Goal: Task Accomplishment & Management: Use online tool/utility

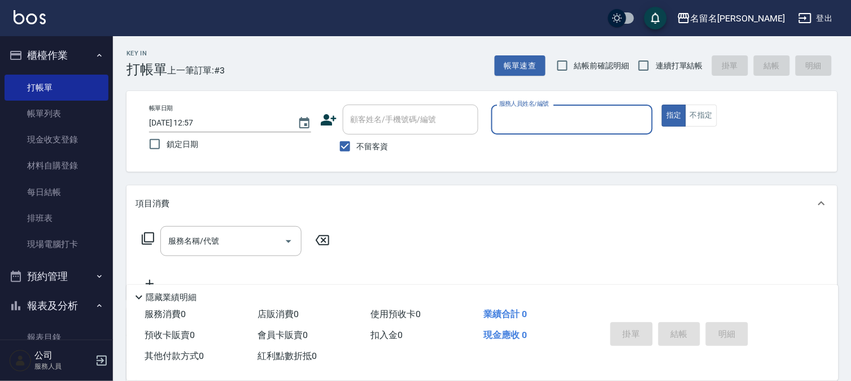
click at [517, 116] on input "服務人員姓名/編號" at bounding box center [573, 120] width 152 height 20
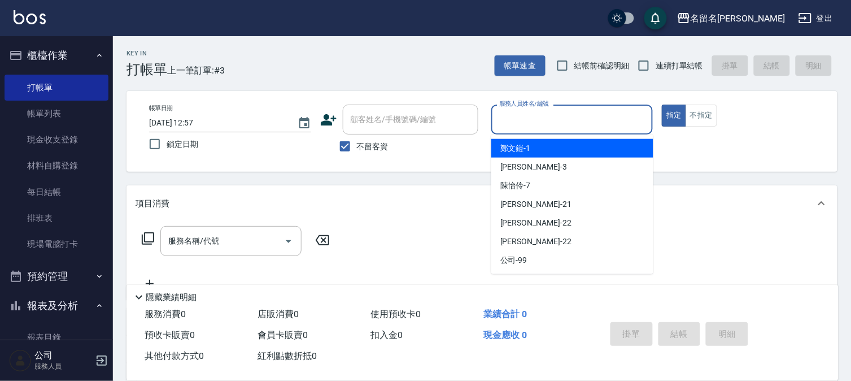
click at [524, 150] on span "[PERSON_NAME]-1" at bounding box center [516, 148] width 31 height 12
type input "[PERSON_NAME]-1"
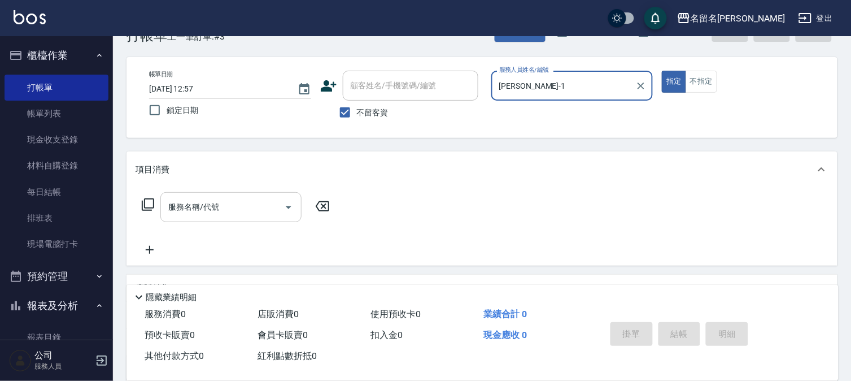
scroll to position [63, 0]
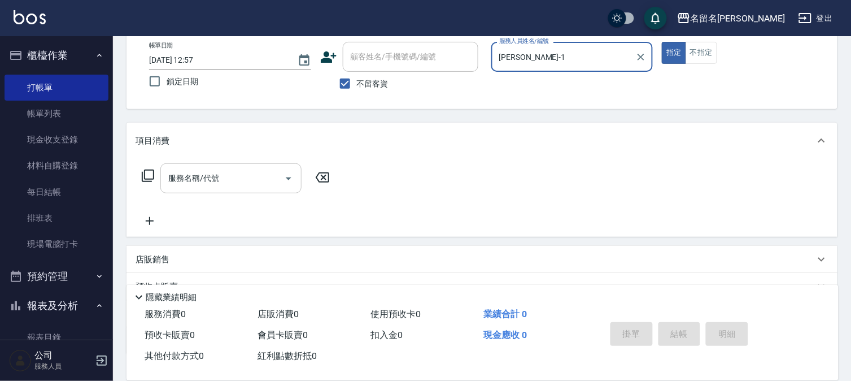
click at [181, 190] on div "服務名稱/代號" at bounding box center [230, 178] width 141 height 30
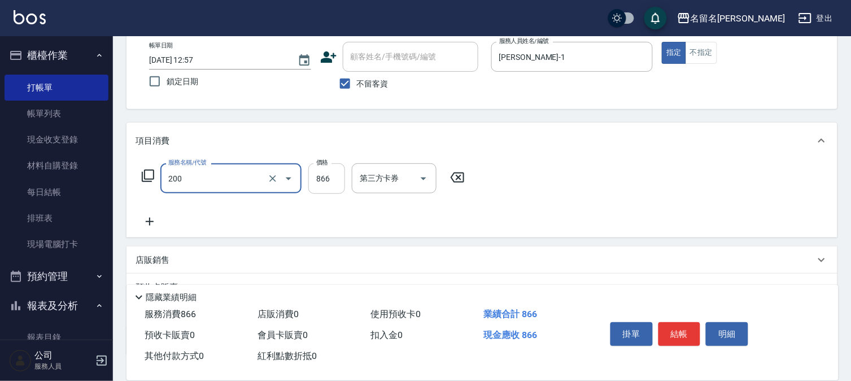
type input "燙髮(設自)(200)"
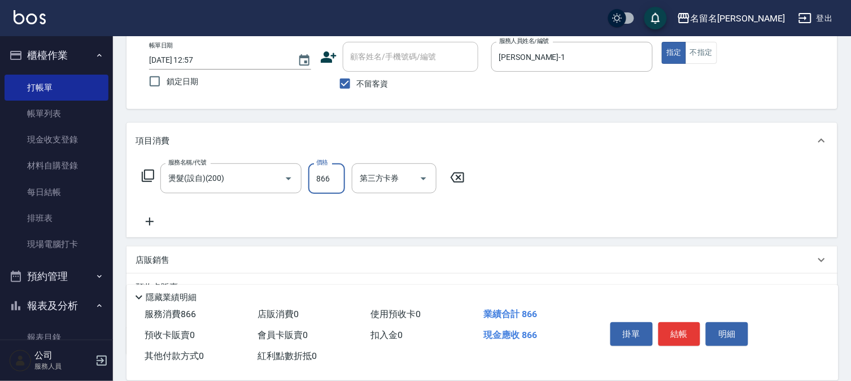
click at [332, 181] on input "866" at bounding box center [326, 178] width 37 height 31
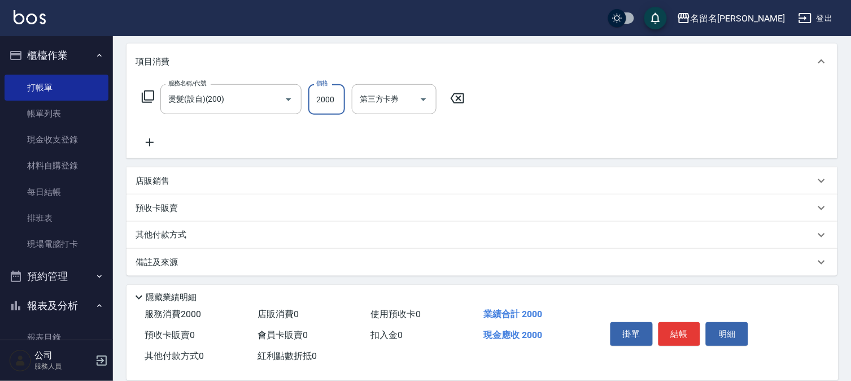
scroll to position [143, 0]
type input "2000"
click at [155, 140] on icon at bounding box center [150, 141] width 28 height 14
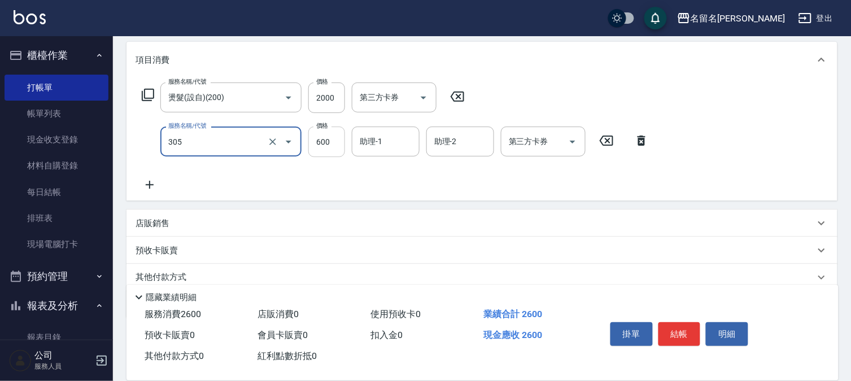
type input "洗+剪(一般)(305)"
click at [334, 137] on input "600" at bounding box center [326, 142] width 37 height 31
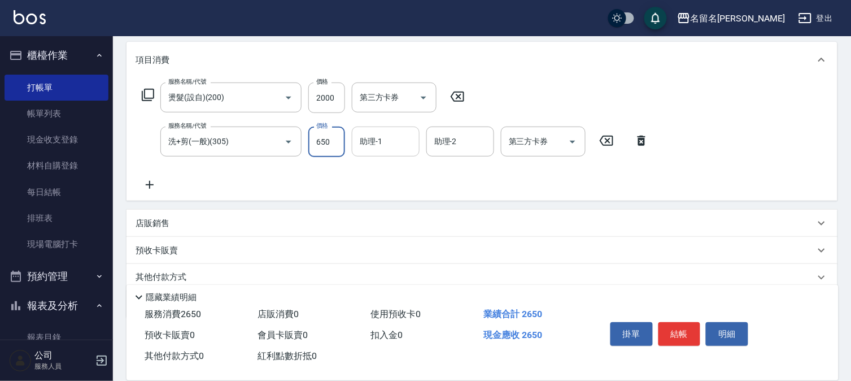
type input "650"
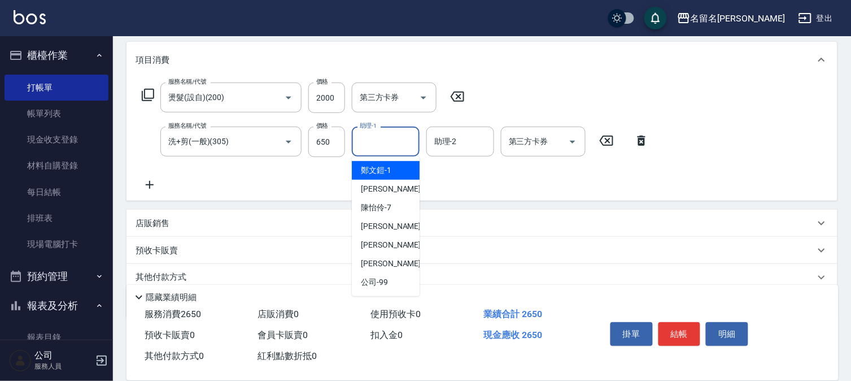
click at [386, 145] on input "助理-1" at bounding box center [386, 142] width 58 height 20
drag, startPoint x: 378, startPoint y: 162, endPoint x: 312, endPoint y: 150, distance: 67.7
click at [375, 162] on div "[PERSON_NAME]-1" at bounding box center [386, 170] width 68 height 19
type input "[PERSON_NAME]-1"
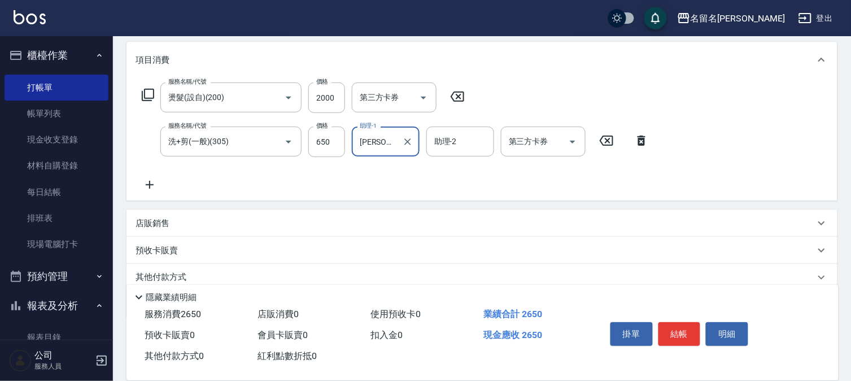
click at [149, 185] on icon at bounding box center [150, 185] width 8 height 8
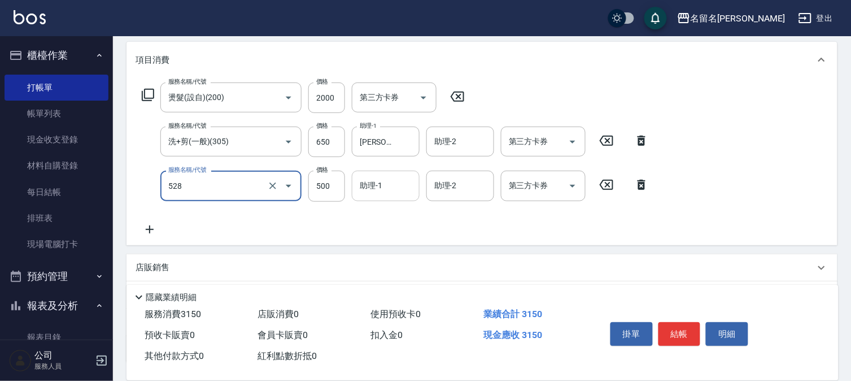
click at [393, 196] on div "助理-1" at bounding box center [386, 186] width 68 height 30
type input "頭皮養護B(528)"
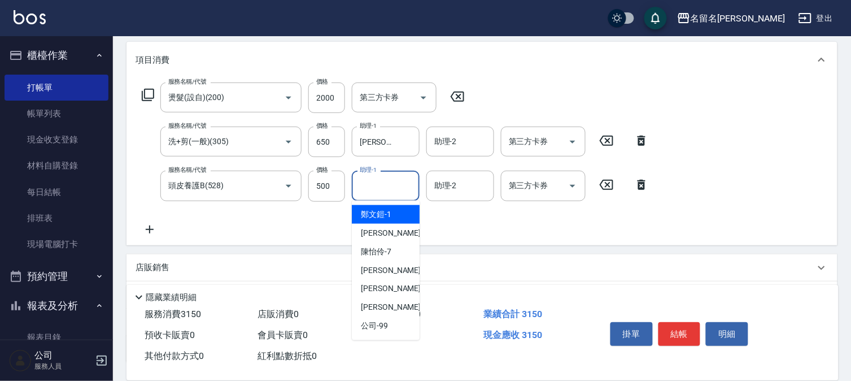
drag, startPoint x: 386, startPoint y: 213, endPoint x: 377, endPoint y: 207, distance: 10.2
click at [388, 215] on span "[PERSON_NAME]-1" at bounding box center [376, 214] width 31 height 12
type input "[PERSON_NAME]-1"
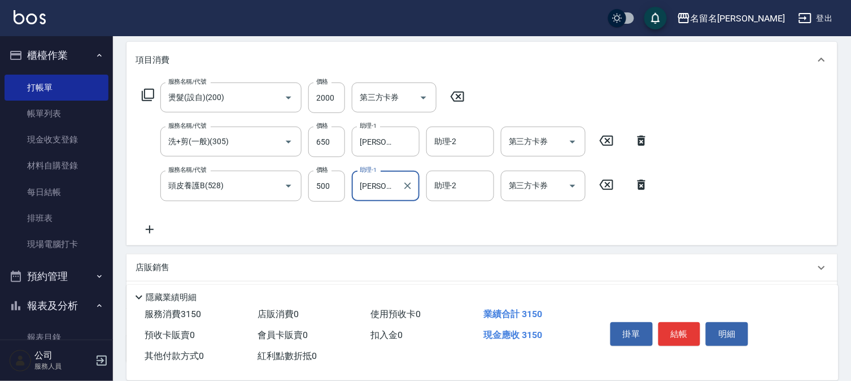
click at [150, 228] on icon at bounding box center [150, 229] width 8 height 8
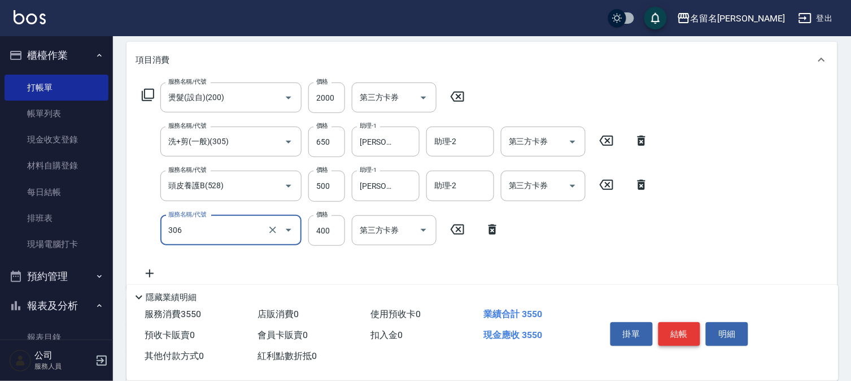
type input "單剪(306)"
click at [685, 325] on button "結帳" at bounding box center [680, 334] width 42 height 24
